Goal: Task Accomplishment & Management: Use online tool/utility

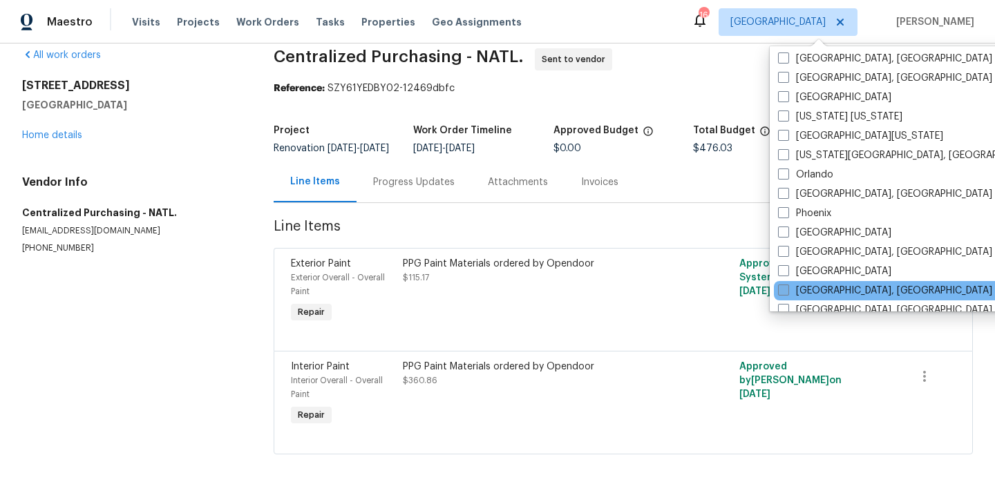
scroll to position [722, 0]
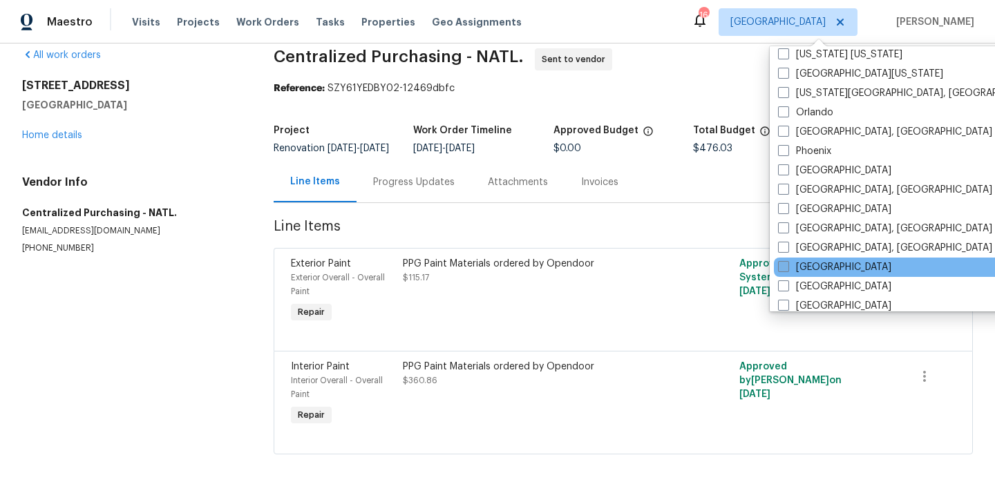
click at [800, 265] on label "[GEOGRAPHIC_DATA]" at bounding box center [834, 267] width 113 height 14
click at [787, 265] on input "[GEOGRAPHIC_DATA]" at bounding box center [782, 264] width 9 height 9
checkbox input "true"
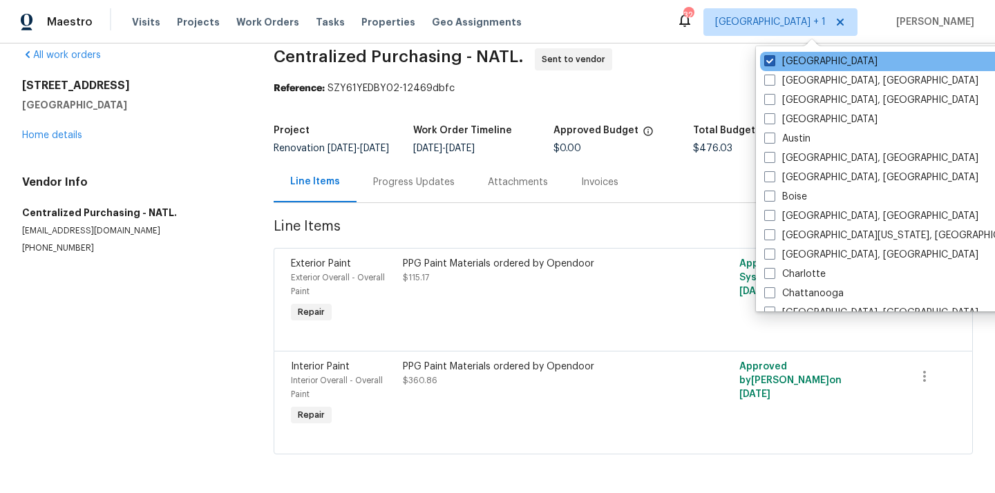
click at [799, 59] on label "[GEOGRAPHIC_DATA]" at bounding box center [820, 62] width 113 height 14
click at [773, 59] on input "[GEOGRAPHIC_DATA]" at bounding box center [768, 59] width 9 height 9
checkbox input "false"
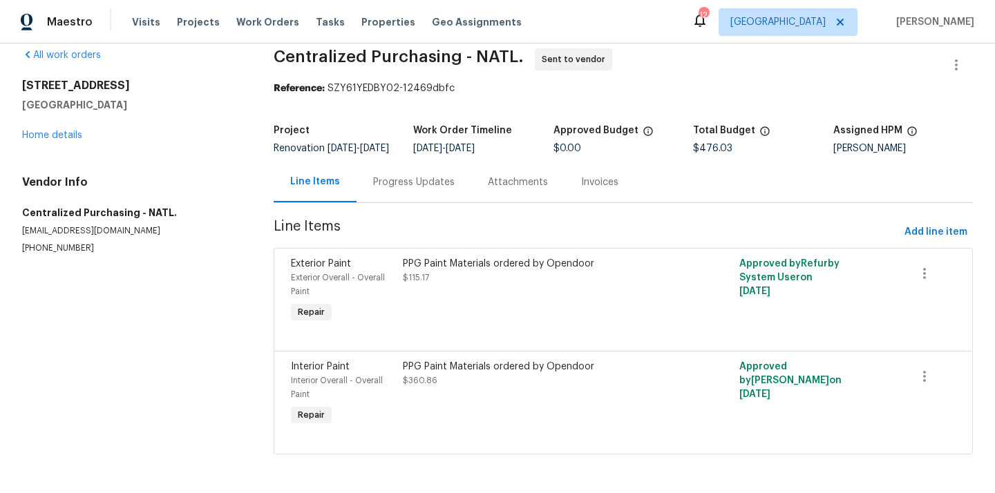
click at [185, 31] on div "Visits Projects Work Orders Tasks Properties Geo Assignments" at bounding box center [335, 22] width 406 height 28
click at [185, 28] on span "Projects" at bounding box center [198, 22] width 43 height 14
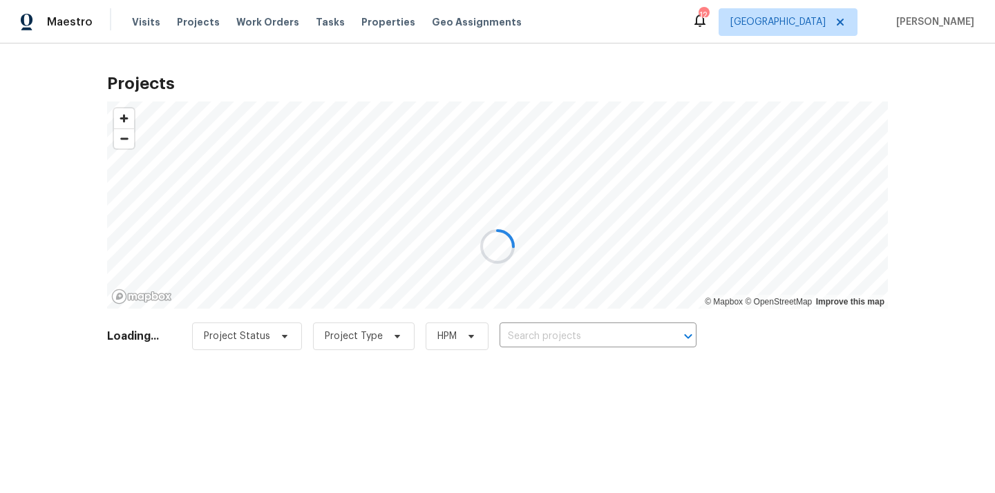
click at [541, 336] on div at bounding box center [497, 246] width 995 height 493
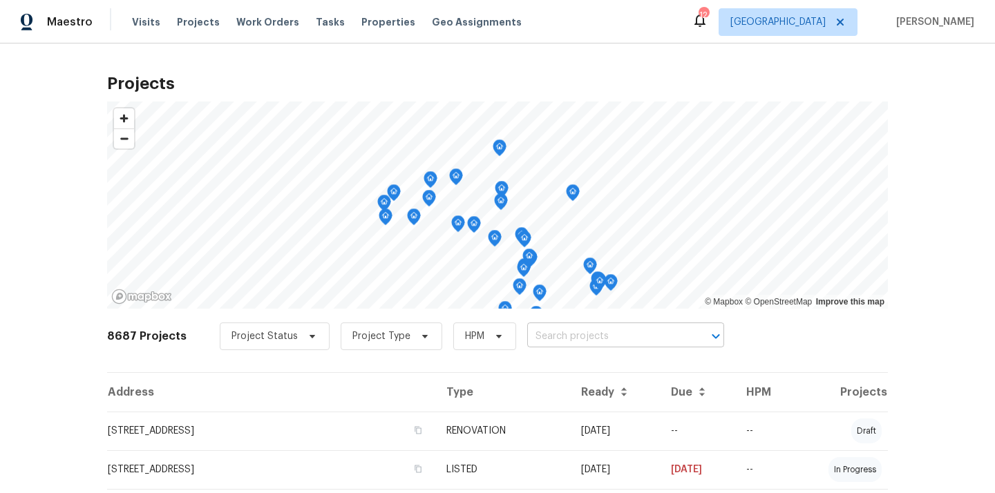
click at [540, 336] on input "text" at bounding box center [606, 336] width 158 height 21
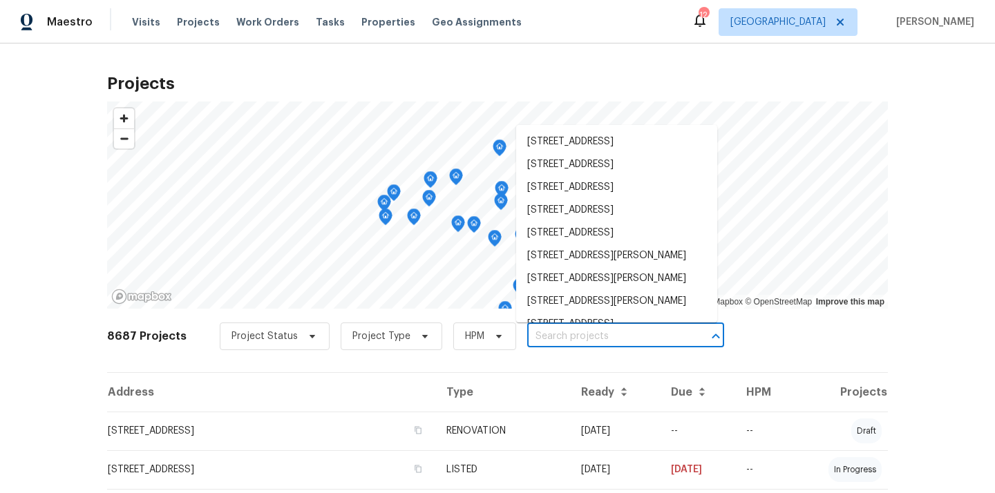
paste input "[STREET_ADDRESS]"
type input "[STREET_ADDRESS]"
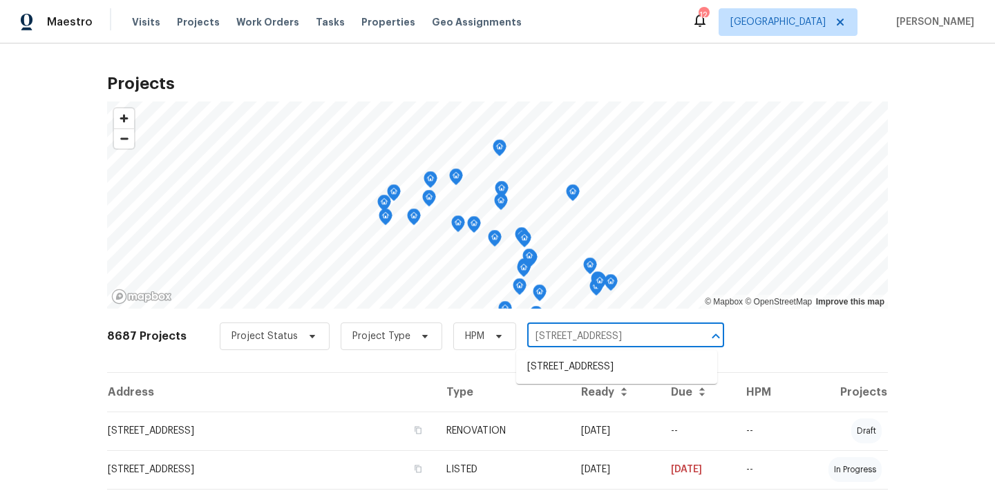
click at [539, 340] on input "[STREET_ADDRESS]" at bounding box center [606, 336] width 158 height 21
click at [546, 359] on li "[STREET_ADDRESS]" at bounding box center [616, 367] width 201 height 23
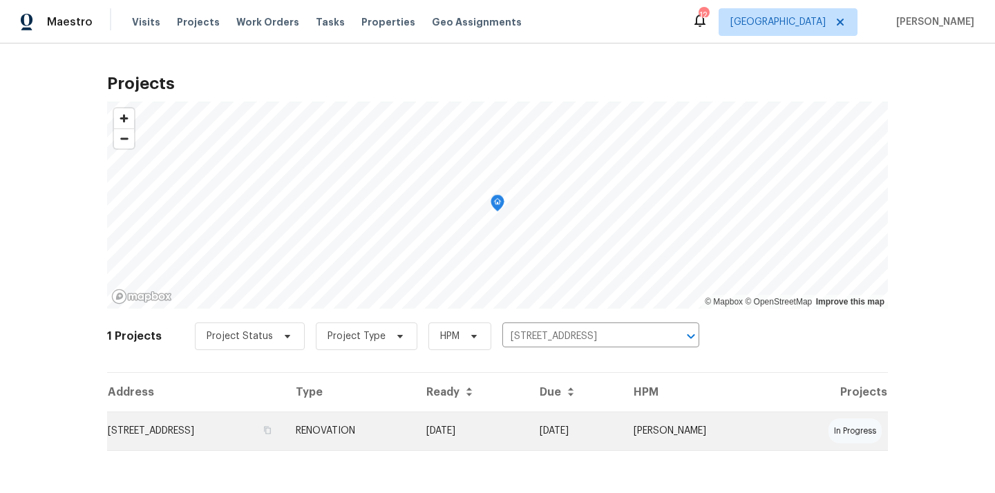
click at [415, 441] on td "RENOVATION" at bounding box center [350, 431] width 131 height 39
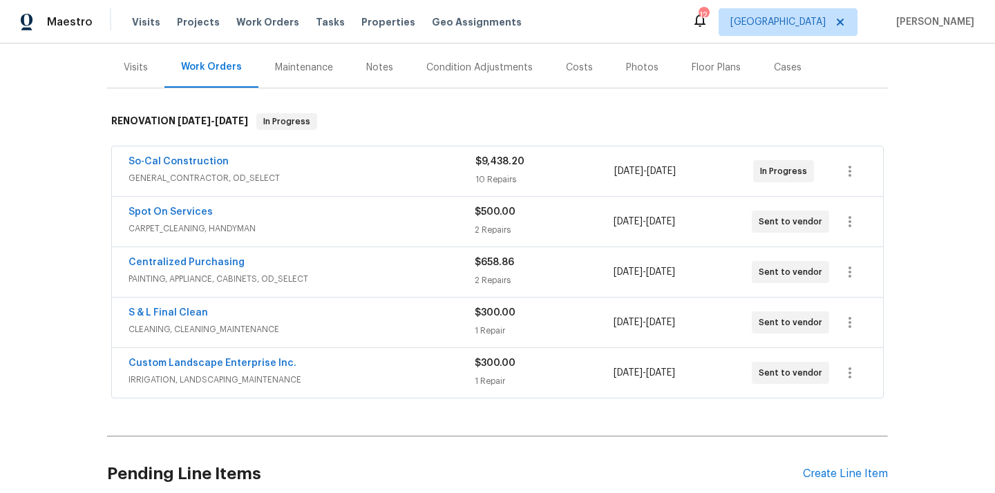
scroll to position [191, 0]
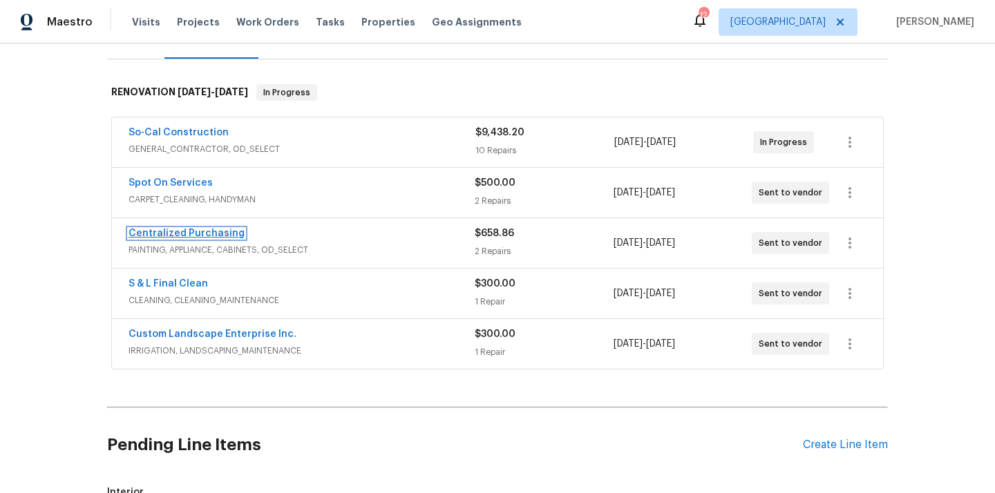
click at [170, 233] on link "Centralized Purchasing" at bounding box center [186, 234] width 116 height 10
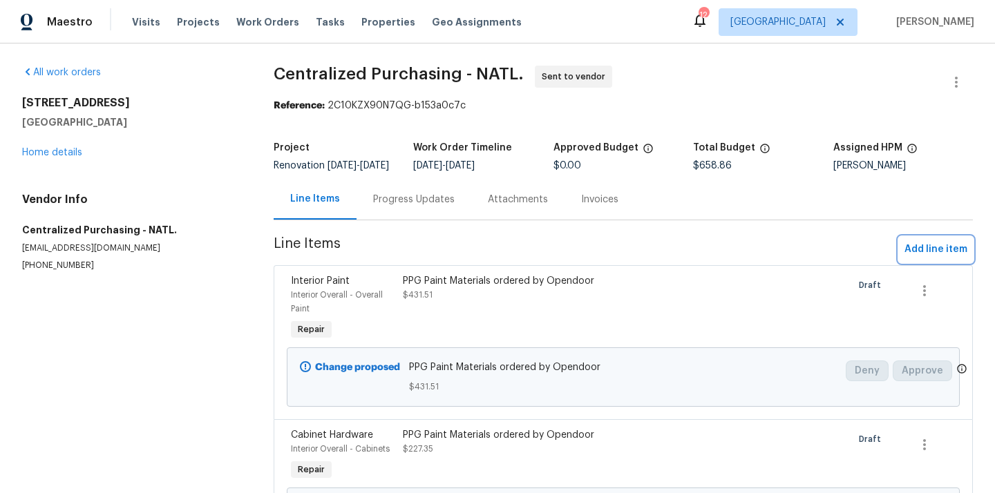
click at [919, 258] on span "Add line item" at bounding box center [935, 249] width 63 height 17
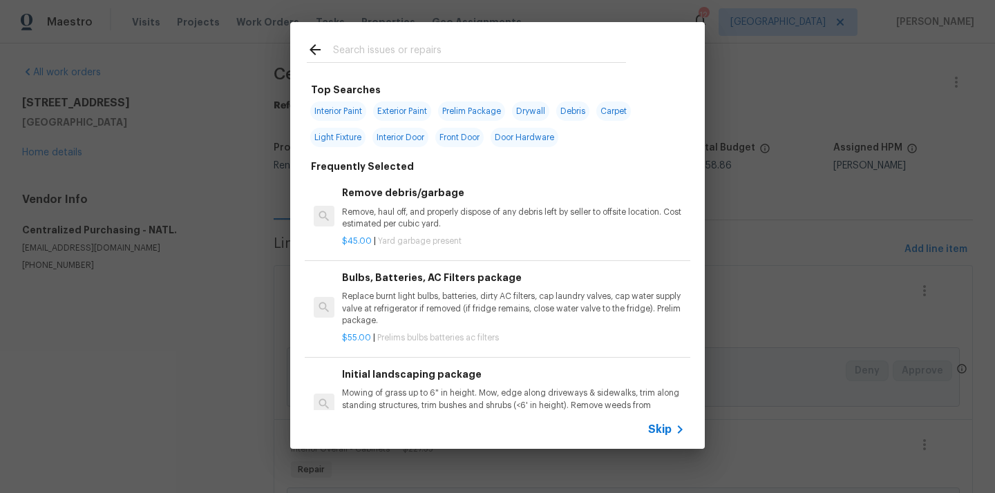
click at [517, 46] on input "text" at bounding box center [479, 51] width 293 height 21
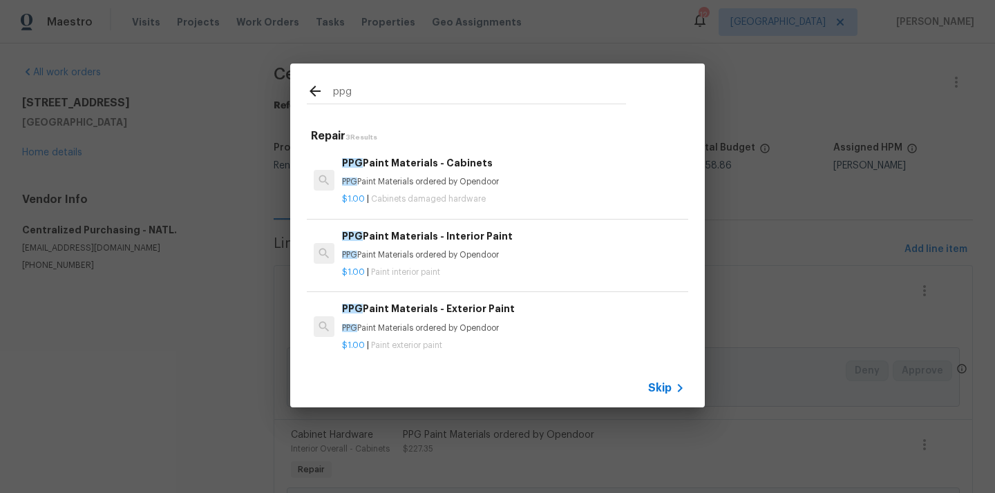
type input "ppg"
click at [477, 315] on h6 "PPG Paint Materials - Exterior Paint" at bounding box center [513, 308] width 343 height 15
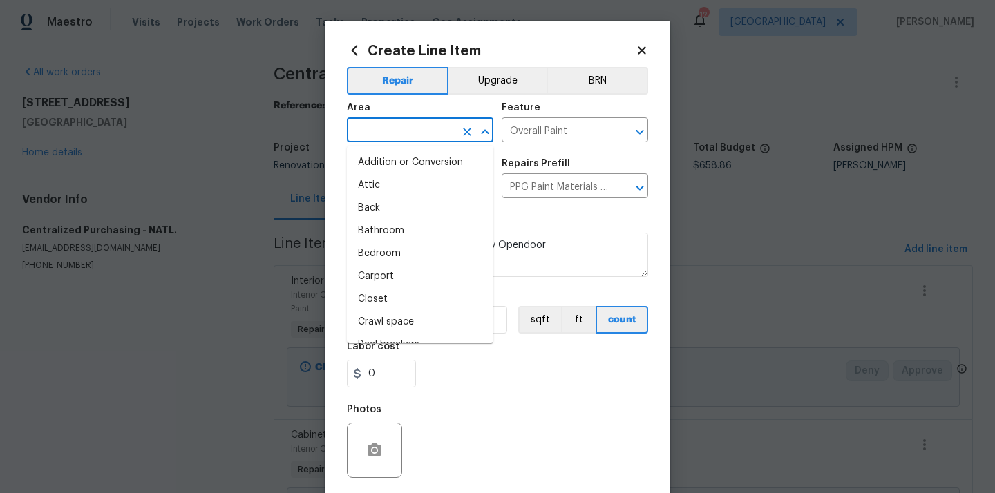
click at [424, 131] on input "text" at bounding box center [401, 131] width 108 height 21
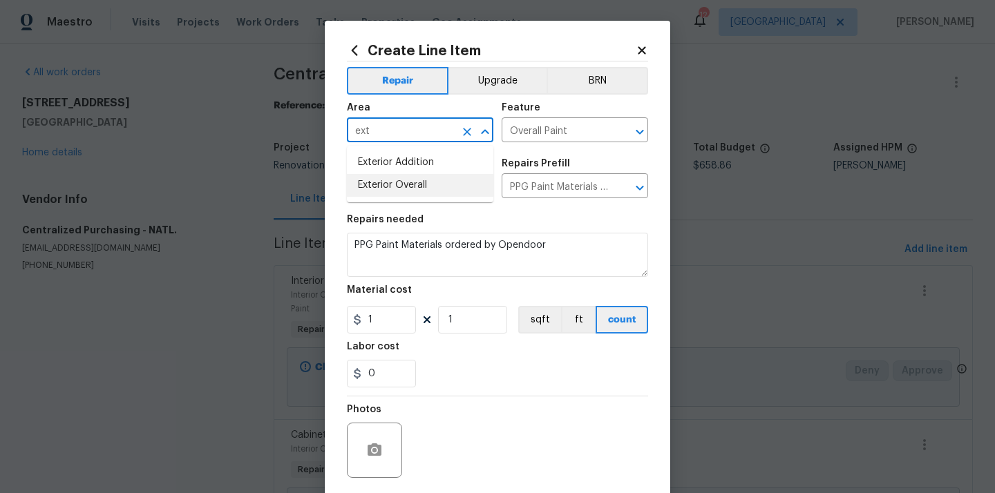
click at [392, 184] on li "Exterior Overall" at bounding box center [420, 185] width 146 height 23
type input "Exterior Overall"
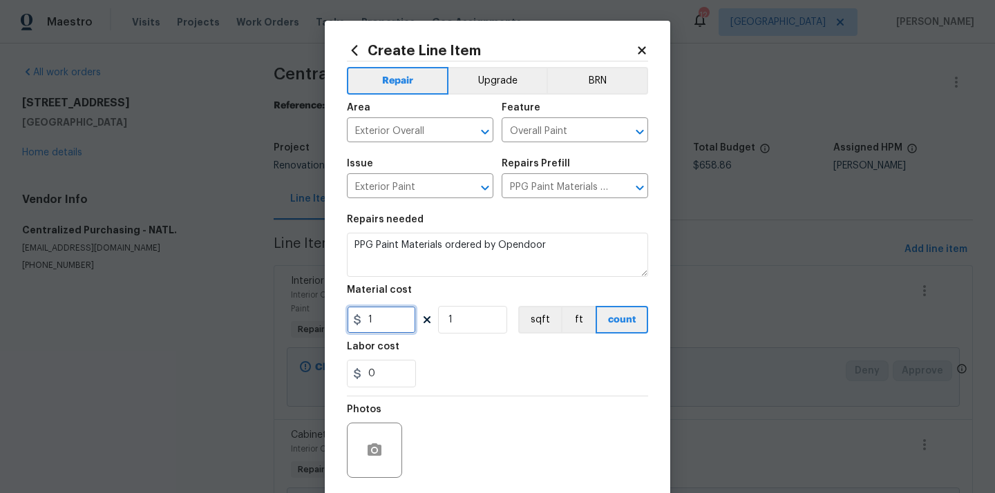
drag, startPoint x: 382, startPoint y: 316, endPoint x: 346, endPoint y: 315, distance: 35.9
click at [361, 316] on div "1" at bounding box center [381, 320] width 69 height 28
paste input "598.88"
type input "598.88"
click at [452, 371] on div "0" at bounding box center [497, 374] width 301 height 28
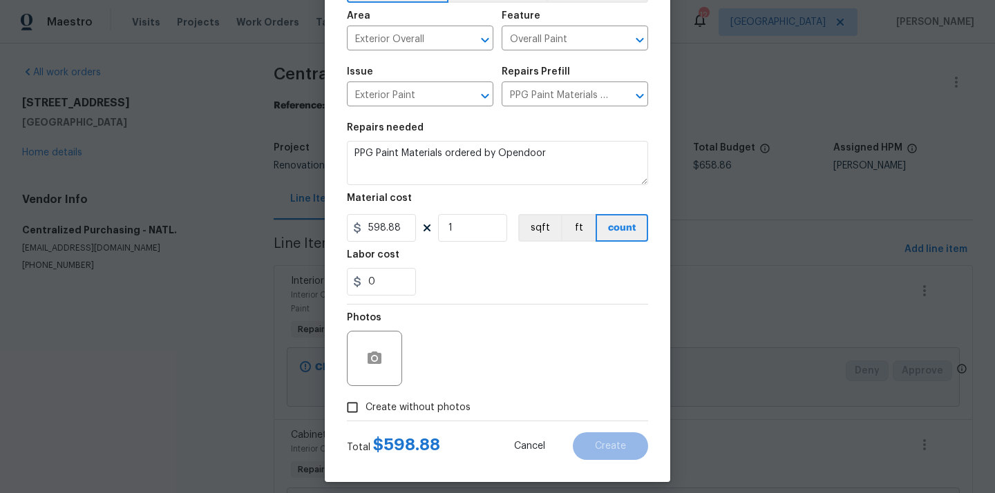
scroll to position [102, 0]
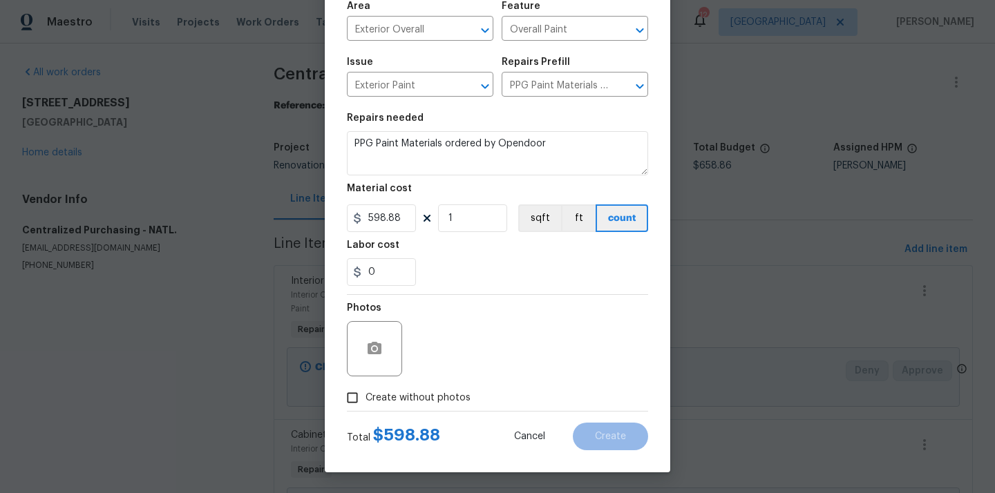
click at [442, 385] on label "Create without photos" at bounding box center [404, 398] width 131 height 26
click at [365, 385] on input "Create without photos" at bounding box center [352, 398] width 26 height 26
checkbox input "true"
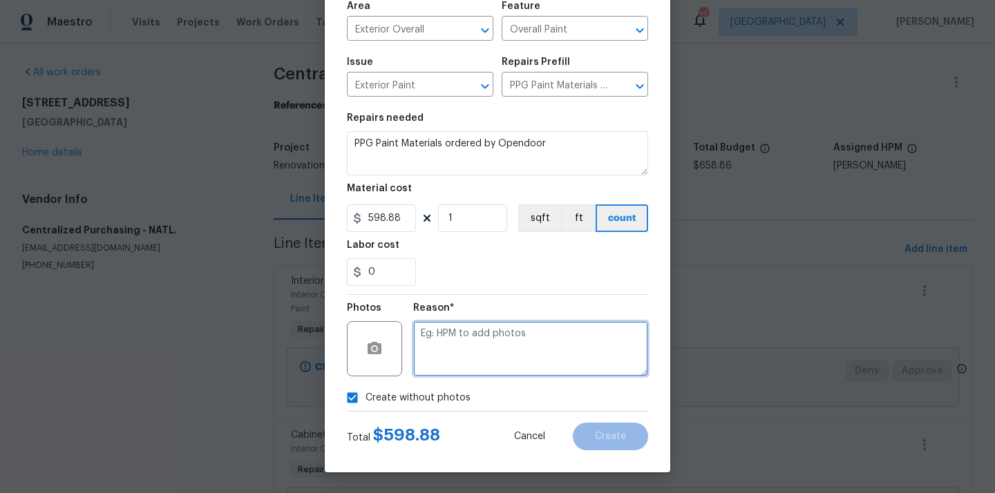
click at [468, 349] on textarea at bounding box center [530, 348] width 235 height 55
type textarea "N/A"
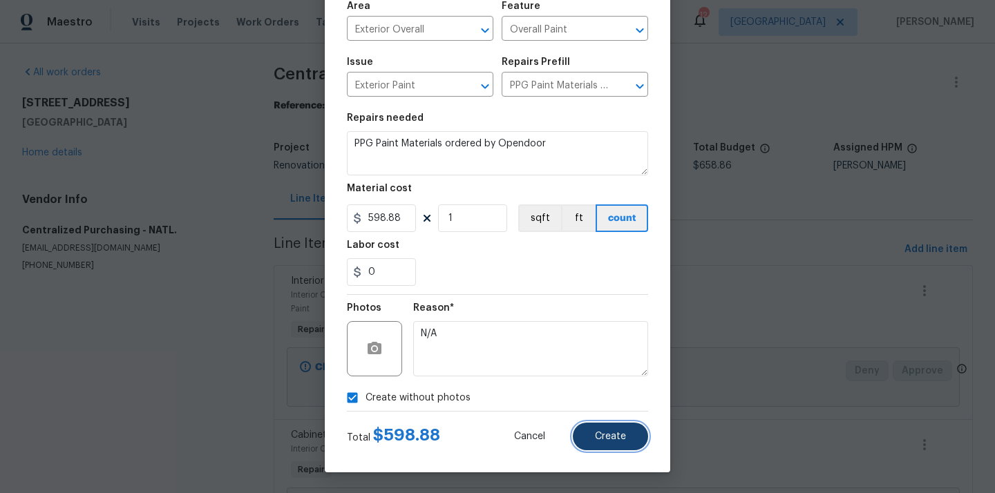
click at [627, 439] on button "Create" at bounding box center [610, 437] width 75 height 28
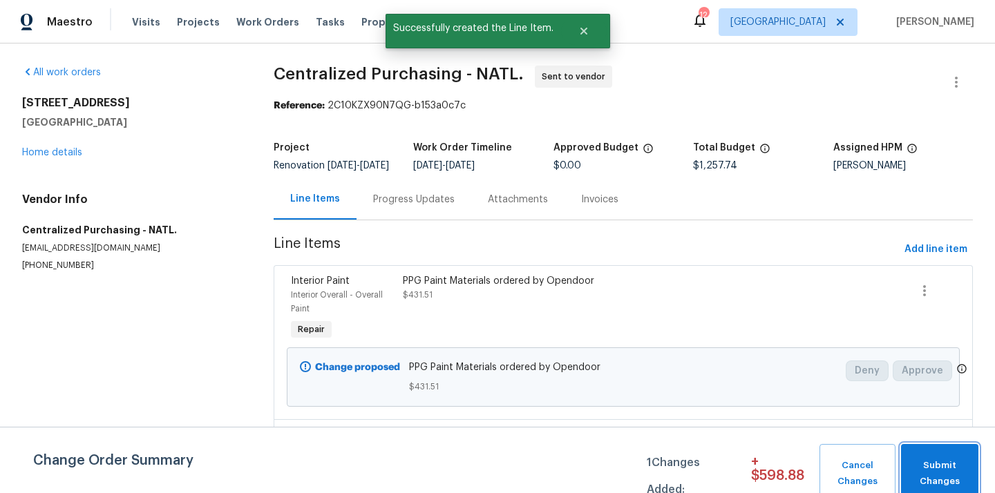
click at [938, 467] on span "Submit Changes" at bounding box center [940, 474] width 64 height 32
